Goal: Find specific page/section: Locate a particular part of the current website

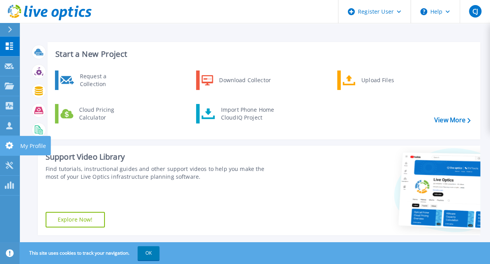
click at [7, 145] on icon at bounding box center [9, 145] width 8 height 7
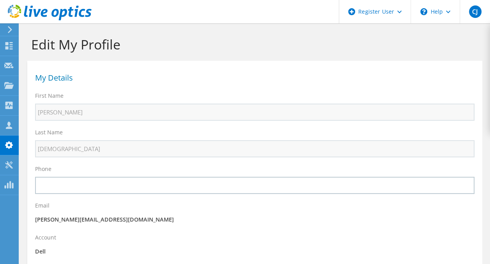
click at [7, 69] on div at bounding box center [8, 66] width 9 height 9
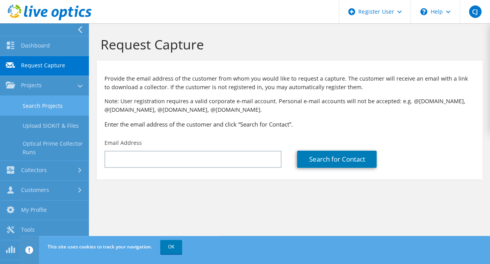
click at [48, 106] on link "Search Projects" at bounding box center [44, 106] width 89 height 20
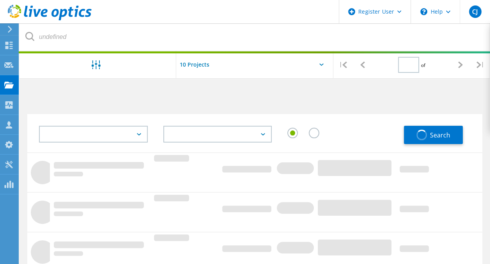
type input "1"
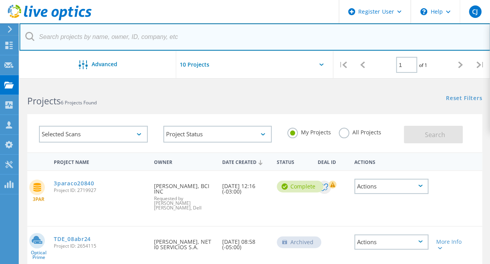
click at [83, 41] on input "text" at bounding box center [254, 36] width 471 height 27
paste input "08900853"
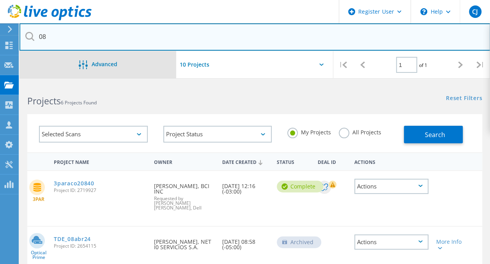
type input "0"
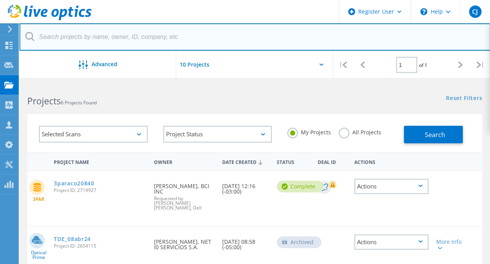
click at [105, 39] on input "text" at bounding box center [254, 36] width 471 height 27
paste input "3051400"
type input "3051400"
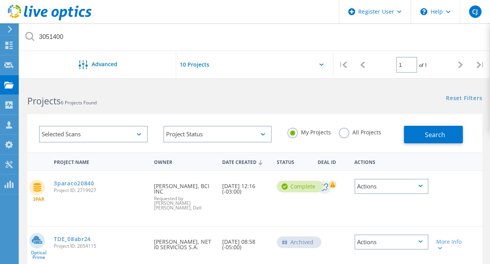
click at [345, 131] on label "All Projects" at bounding box center [360, 131] width 42 height 7
click at [0, 0] on input "All Projects" at bounding box center [0, 0] width 0 height 0
click at [414, 132] on button "Search" at bounding box center [433, 135] width 59 height 18
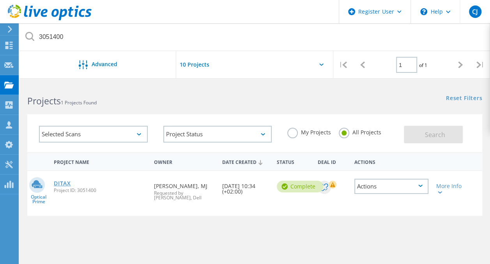
click at [62, 186] on link "DITAX" at bounding box center [62, 183] width 17 height 5
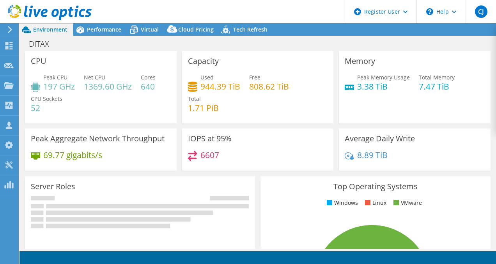
select select "USD"
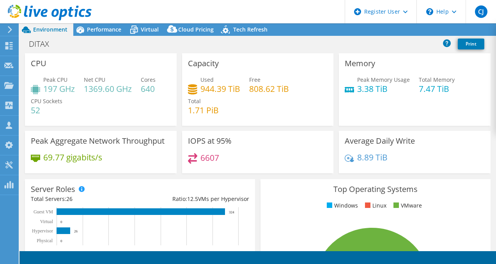
select select "EULondon"
select select "EUR"
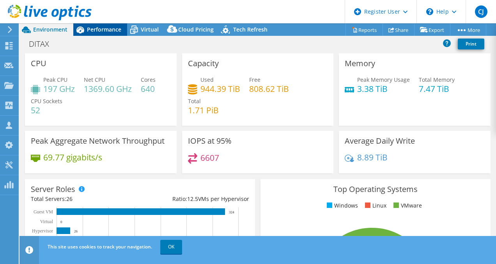
click at [102, 31] on span "Performance" at bounding box center [104, 29] width 34 height 7
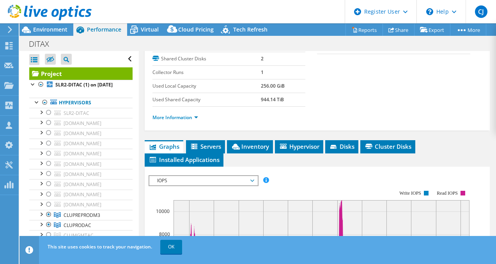
scroll to position [118, 0]
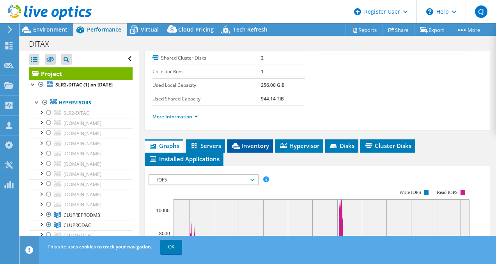
click at [249, 153] on li "Inventory" at bounding box center [250, 146] width 46 height 13
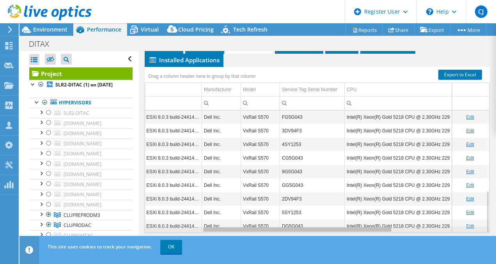
scroll to position [0, 0]
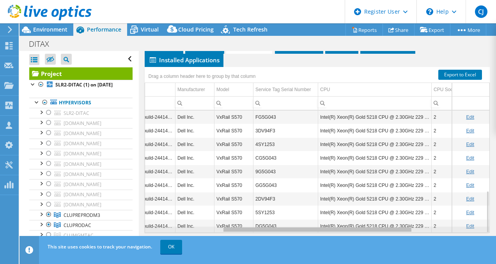
drag, startPoint x: 317, startPoint y: 230, endPoint x: 382, endPoint y: 207, distance: 68.3
click at [400, 227] on body "CJ Dell User [PERSON_NAME] [PERSON_NAME][EMAIL_ADDRESS][DOMAIN_NAME] Dell My Pr…" at bounding box center [248, 132] width 496 height 264
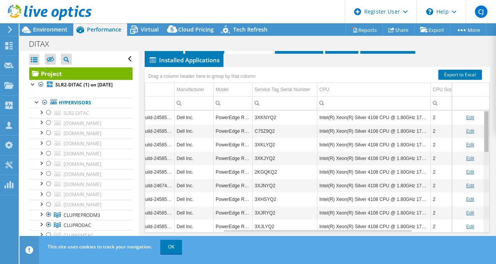
drag, startPoint x: 480, startPoint y: 201, endPoint x: 479, endPoint y: 104, distance: 97.5
click at [479, 104] on body "CJ Dell User [PERSON_NAME] [PERSON_NAME][EMAIL_ADDRESS][DOMAIN_NAME] Dell My Pr…" at bounding box center [248, 132] width 496 height 264
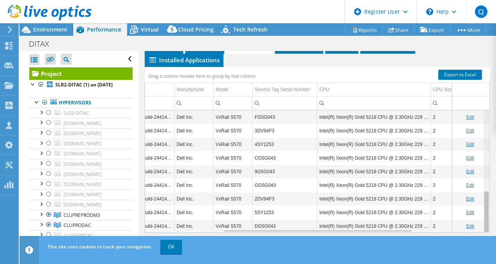
drag, startPoint x: 480, startPoint y: 133, endPoint x: 474, endPoint y: 225, distance: 91.8
click at [474, 225] on body "CJ Dell User [PERSON_NAME] [PERSON_NAME][EMAIL_ADDRESS][DOMAIN_NAME] Dell My Pr…" at bounding box center [248, 132] width 496 height 264
